Goal: Information Seeking & Learning: Learn about a topic

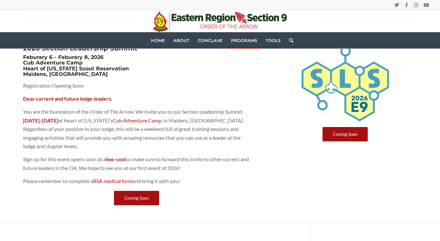
scroll to position [67, 0]
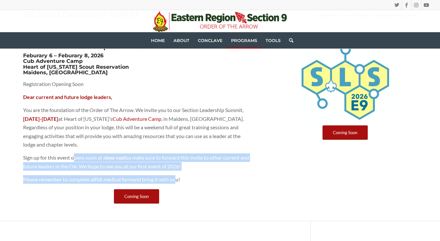
drag, startPoint x: 74, startPoint y: 157, endPoint x: 176, endPoint y: 174, distance: 104.0
click at [176, 174] on div "Dear current and future lodge leaders, You are the foundation of the Order of T…" at bounding box center [136, 138] width 227 height 90
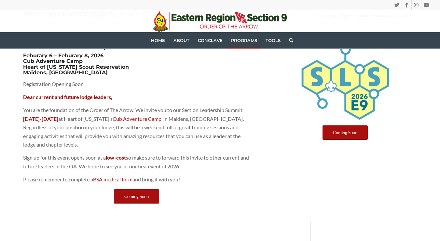
drag, startPoint x: 176, startPoint y: 174, endPoint x: 189, endPoint y: 181, distance: 14.3
click at [189, 181] on p "Please remember to complete a BSA medical form and bring it with you!" at bounding box center [136, 179] width 227 height 8
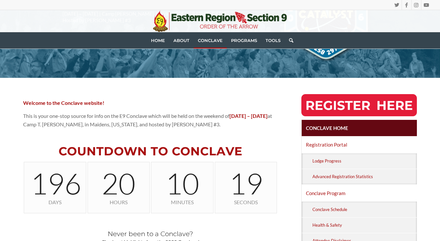
scroll to position [179, 0]
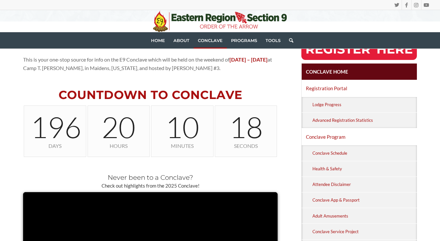
click at [165, 183] on p "Check out highlights from the 2025 Conclave!" at bounding box center [150, 186] width 254 height 7
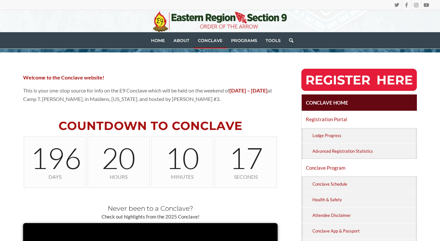
scroll to position [147, 0]
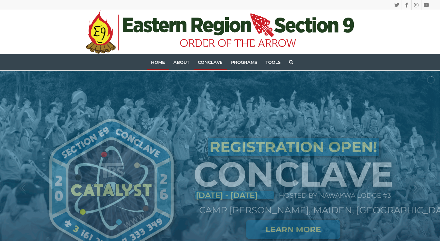
click at [206, 64] on span "Conclave" at bounding box center [210, 62] width 25 height 5
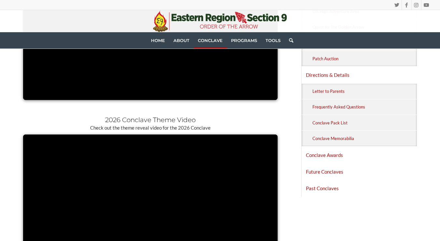
scroll to position [415, 0]
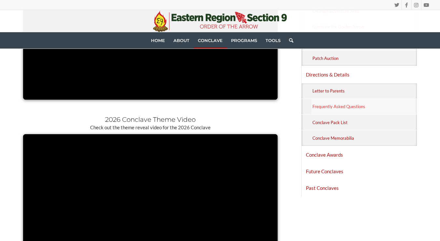
click at [335, 103] on link "Frequently Asked Questions" at bounding box center [363, 106] width 105 height 15
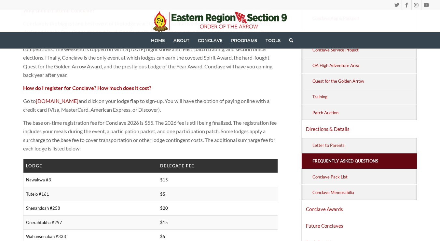
scroll to position [341, 0]
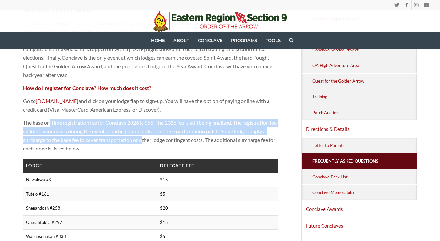
drag, startPoint x: 51, startPoint y: 122, endPoint x: 143, endPoint y: 139, distance: 93.3
click at [143, 139] on p "The base on-time registration fee for Conclave 2026 is $55. The 2026 fee is sti…" at bounding box center [150, 135] width 254 height 34
drag, startPoint x: 143, startPoint y: 139, endPoint x: 84, endPoint y: 137, distance: 58.3
click at [84, 137] on p "The base on-time registration fee for Conclave 2026 is $55. The 2026 fee is sti…" at bounding box center [150, 135] width 254 height 34
click at [72, 125] on p "The base on-time registration fee for Conclave 2026 is $55. The 2026 fee is sti…" at bounding box center [150, 135] width 254 height 34
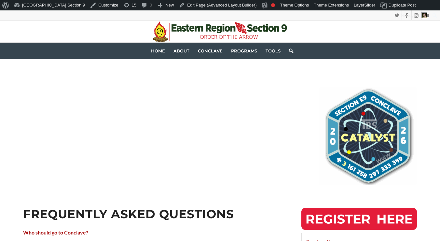
scroll to position [351, 0]
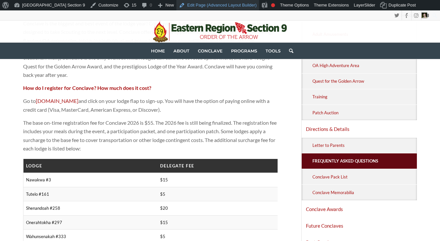
click at [191, 5] on link "Edit Page (Advanced Layout Builder)" at bounding box center [217, 5] width 83 height 10
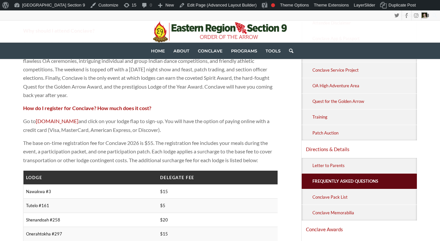
scroll to position [342, 0]
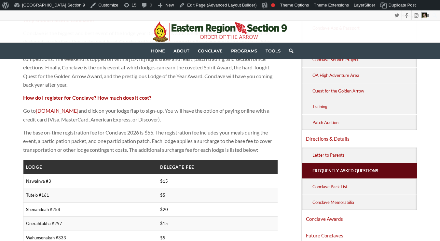
click at [98, 135] on p "The base on-time registration fee for Conclave 2026 is $55. The registration fe…" at bounding box center [150, 141] width 254 height 26
click at [102, 141] on p "The base on-time registration fee for Conclave 2026 is $55. The registration fe…" at bounding box center [150, 141] width 254 height 26
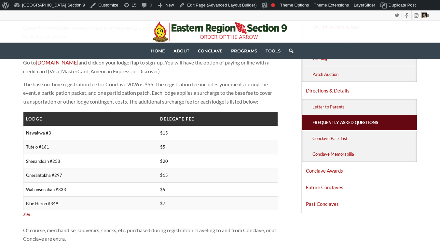
scroll to position [379, 0]
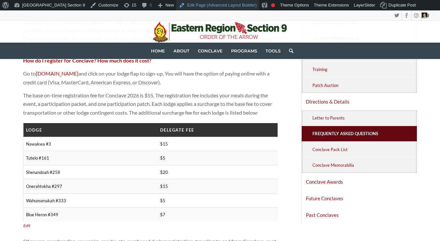
click at [176, 5] on link "Edit Page (Advanced Layout Builder)" at bounding box center [217, 5] width 83 height 10
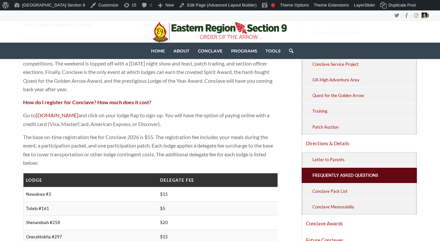
scroll to position [346, 0]
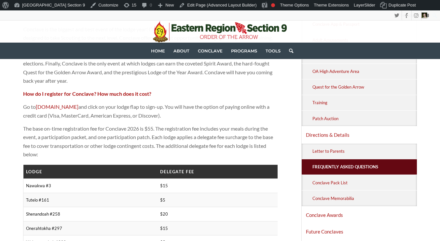
click at [122, 142] on p "The base on-time registration fee for Conclave 2026 is $55. The registration fe…" at bounding box center [150, 141] width 254 height 34
drag, startPoint x: 142, startPoint y: 148, endPoint x: 116, endPoint y: 147, distance: 25.4
click at [116, 147] on p "The base on-time registration fee for Conclave 2026 is $55. The registration fe…" at bounding box center [150, 141] width 254 height 34
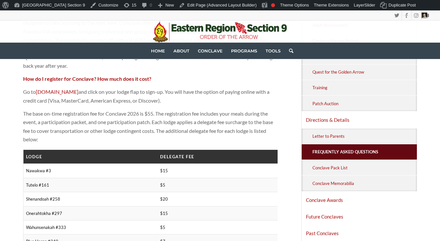
scroll to position [364, 0]
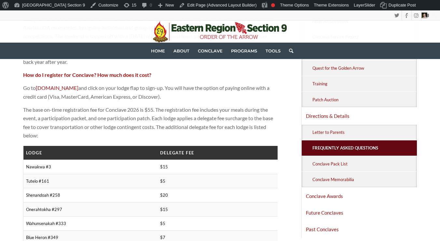
click at [63, 130] on p "The base on-time registration fee for Conclave 2026 is $55. The registration fe…" at bounding box center [150, 122] width 254 height 34
click at [176, 6] on link "Edit Page (Advanced Layout Builder)" at bounding box center [217, 5] width 83 height 10
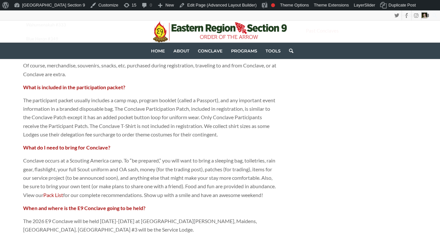
scroll to position [569, 0]
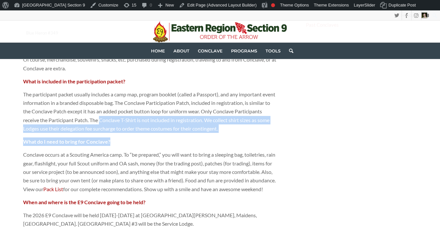
drag, startPoint x: 130, startPoint y: 117, endPoint x: 271, endPoint y: 133, distance: 142.2
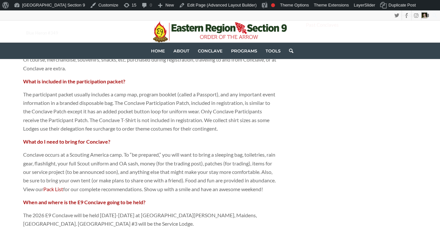
click at [126, 103] on p "The participant packet usually includes a camp map, program booklet (called a P…" at bounding box center [150, 111] width 254 height 43
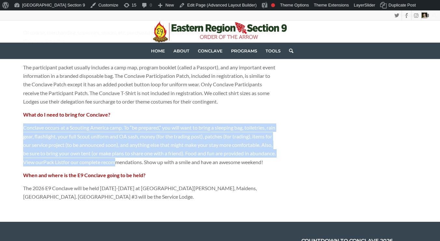
drag, startPoint x: 21, startPoint y: 125, endPoint x: 143, endPoint y: 160, distance: 127.1
drag, startPoint x: 143, startPoint y: 160, endPoint x: 90, endPoint y: 139, distance: 57.1
click at [90, 139] on p "Conclave occurs at a Scouting America camp. To “be prepared,” you will want to …" at bounding box center [150, 144] width 254 height 43
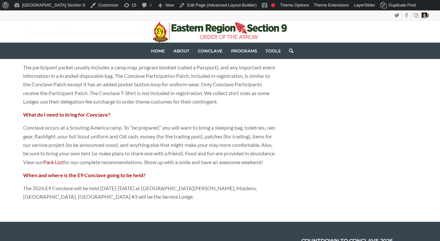
click at [166, 163] on p "Conclave occurs at a Scouting America camp. To “be prepared,” you will want to …" at bounding box center [150, 144] width 254 height 43
click at [63, 161] on link "Pack List" at bounding box center [53, 162] width 20 height 6
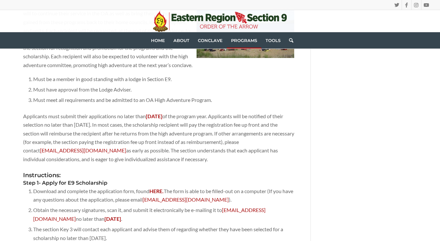
scroll to position [604, 0]
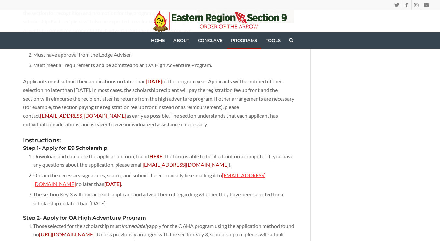
click at [237, 172] on link "[EMAIL_ADDRESS][DOMAIN_NAME]" at bounding box center [149, 179] width 232 height 15
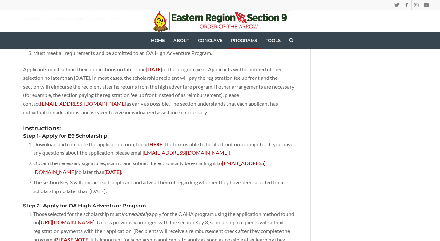
scroll to position [616, 0]
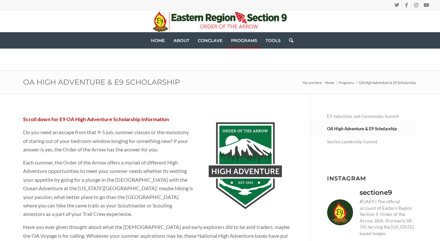
scroll to position [616, 0]
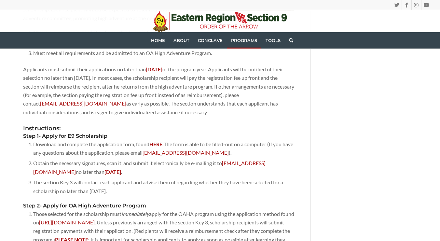
click at [165, 161] on li "Obtain the necessary signatures, scan it, and submit it electronically be e-mai…" at bounding box center [163, 167] width 261 height 19
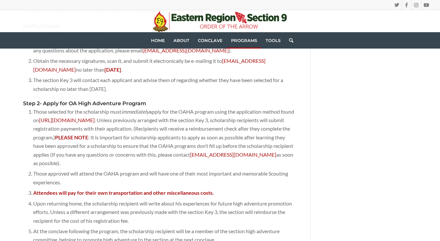
scroll to position [738, 0]
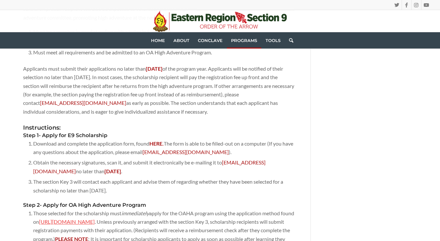
scroll to position [591, 0]
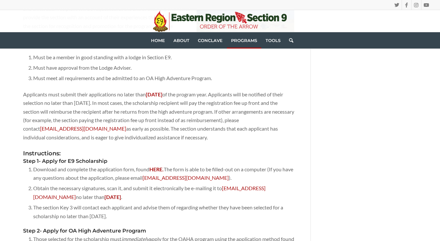
click at [72, 62] on li "Must have approval from the Lodge Adviser." at bounding box center [163, 67] width 261 height 10
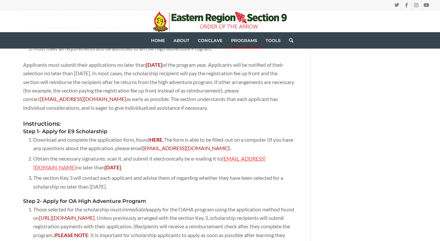
click at [228, 155] on link "[EMAIL_ADDRESS][DOMAIN_NAME]" at bounding box center [149, 162] width 232 height 15
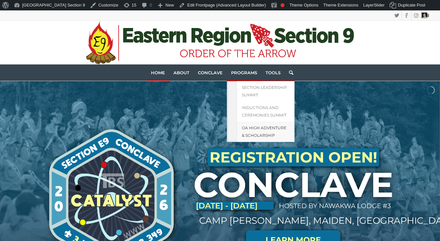
click at [259, 126] on span "OA High Adventure & Scholarship" at bounding box center [264, 131] width 45 height 12
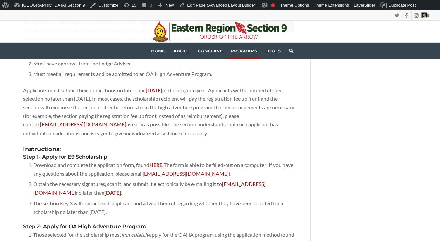
scroll to position [606, 0]
